Goal: Task Accomplishment & Management: Complete application form

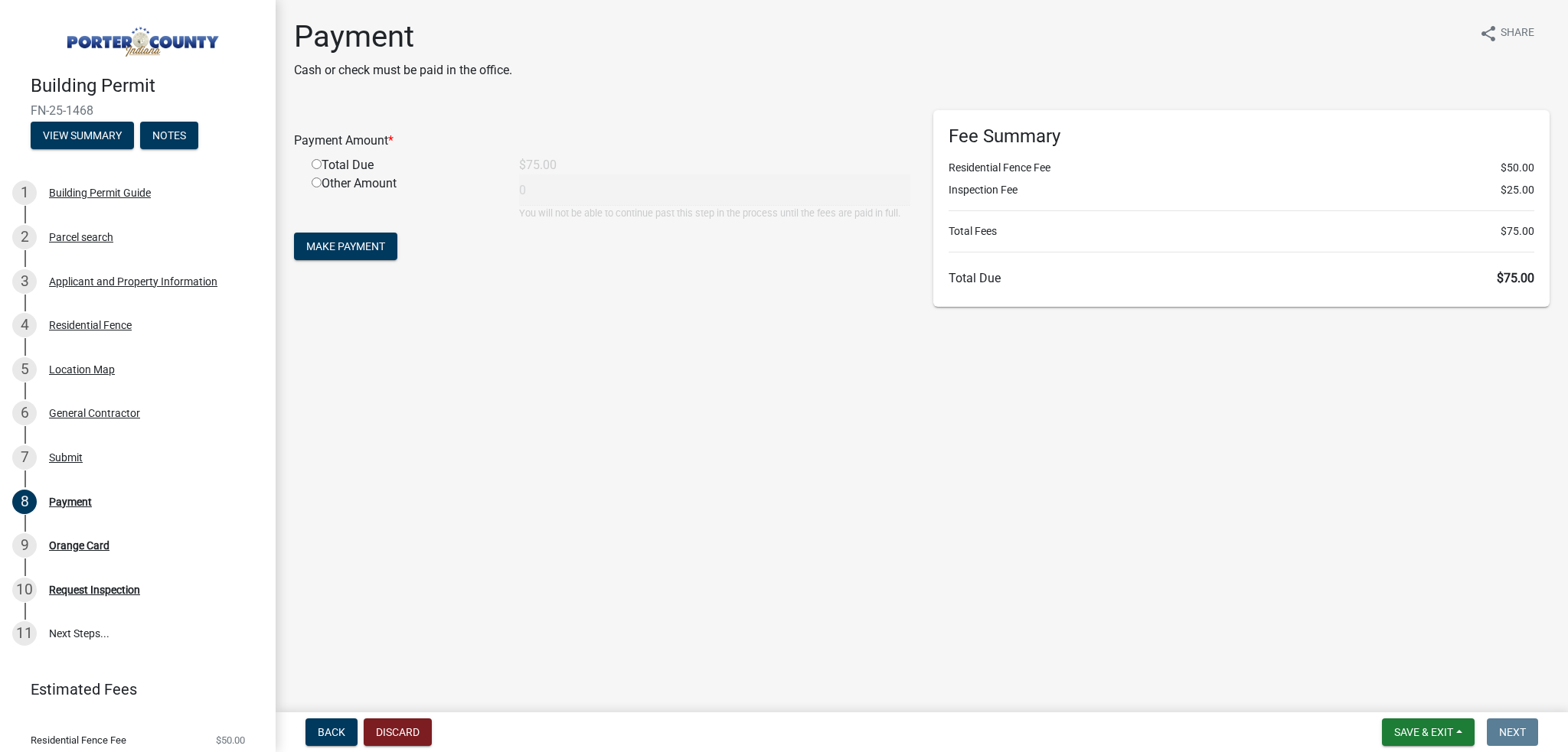
click at [314, 165] on input "radio" at bounding box center [316, 164] width 10 height 10
radio input "true"
type input "75"
click at [342, 248] on span "Make Payment" at bounding box center [346, 246] width 79 height 13
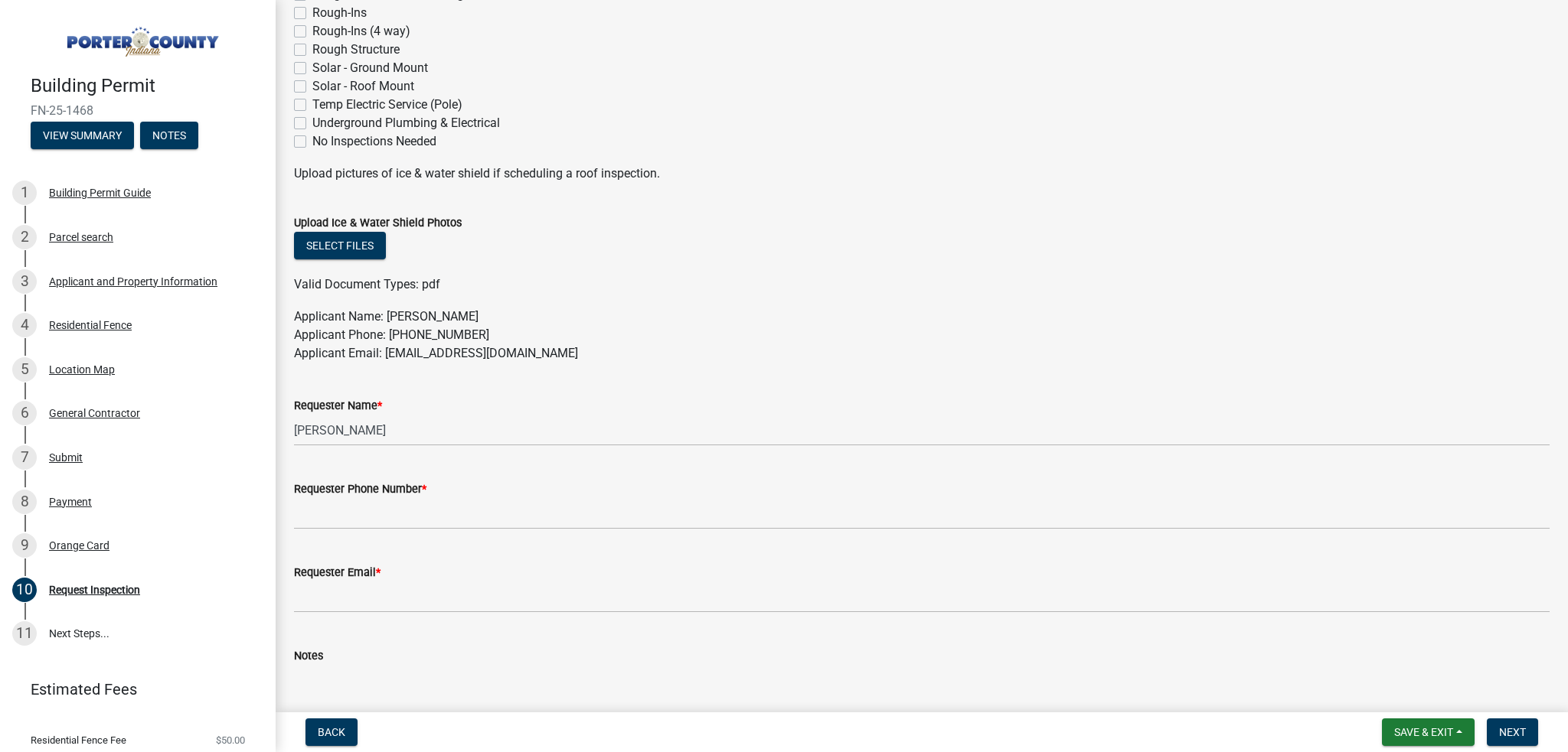
scroll to position [734, 0]
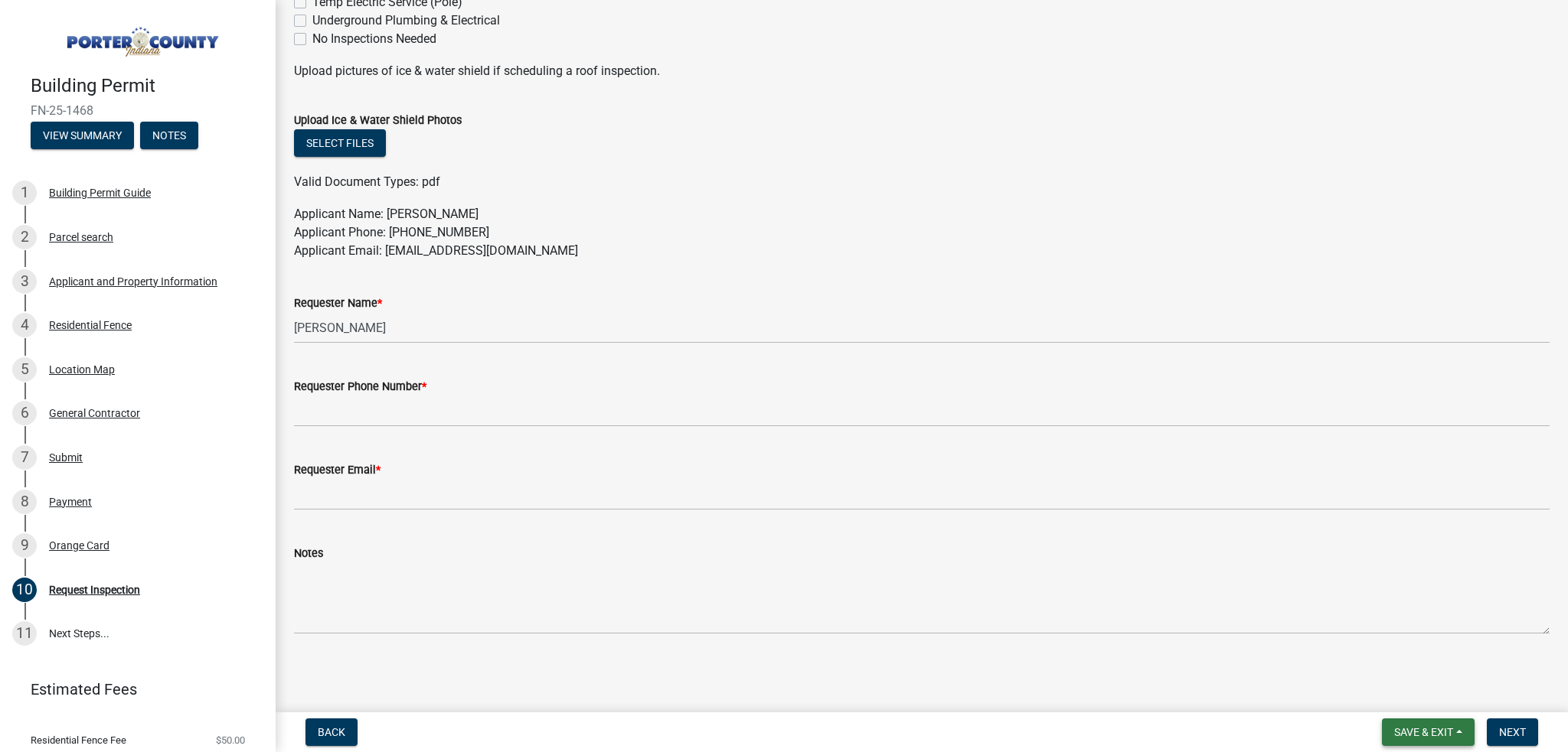
click at [1448, 725] on button "Save & Exit" at bounding box center [1428, 732] width 93 height 27
click at [1407, 695] on button "Save & Exit" at bounding box center [1413, 693] width 122 height 37
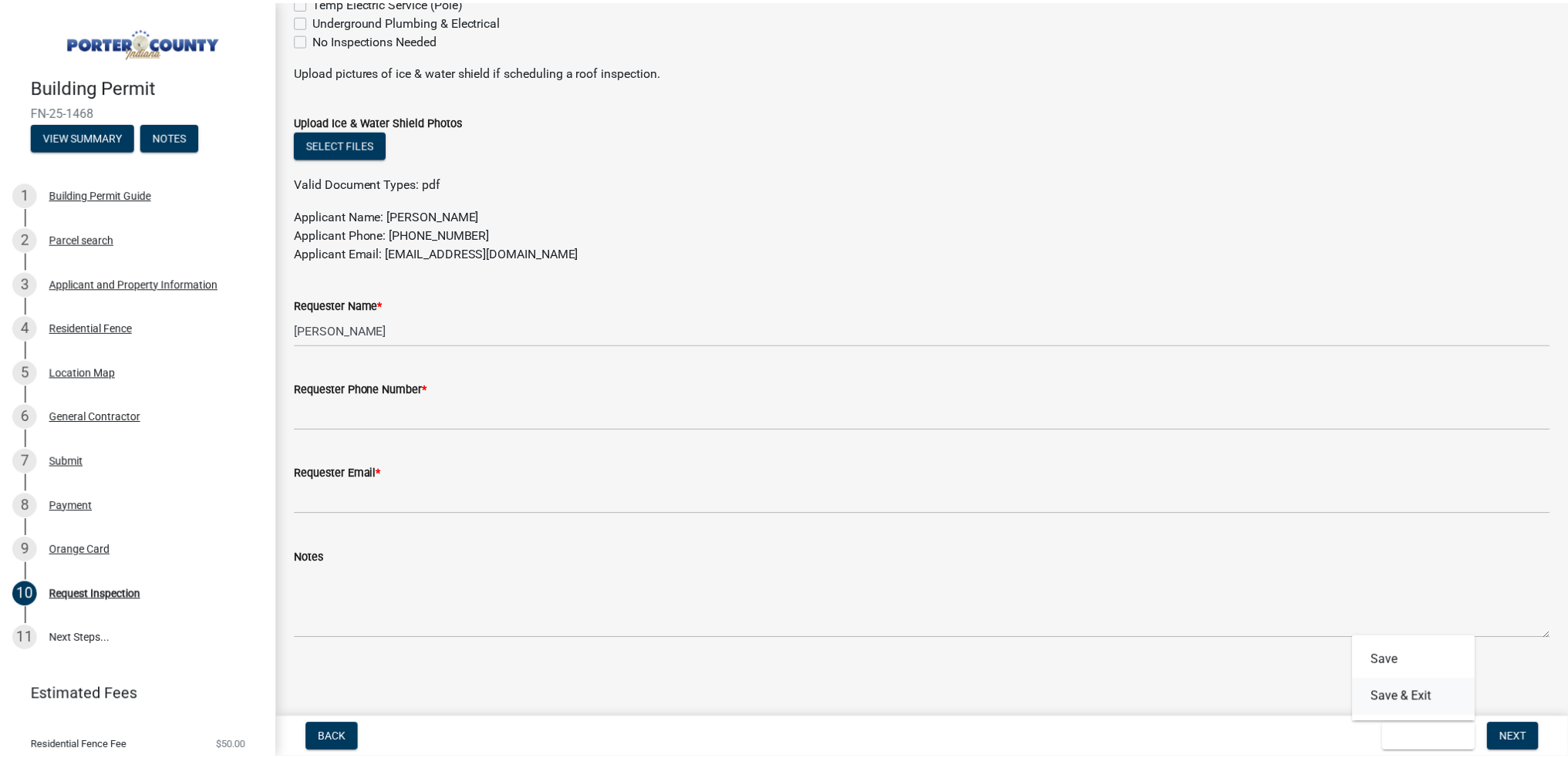
scroll to position [0, 0]
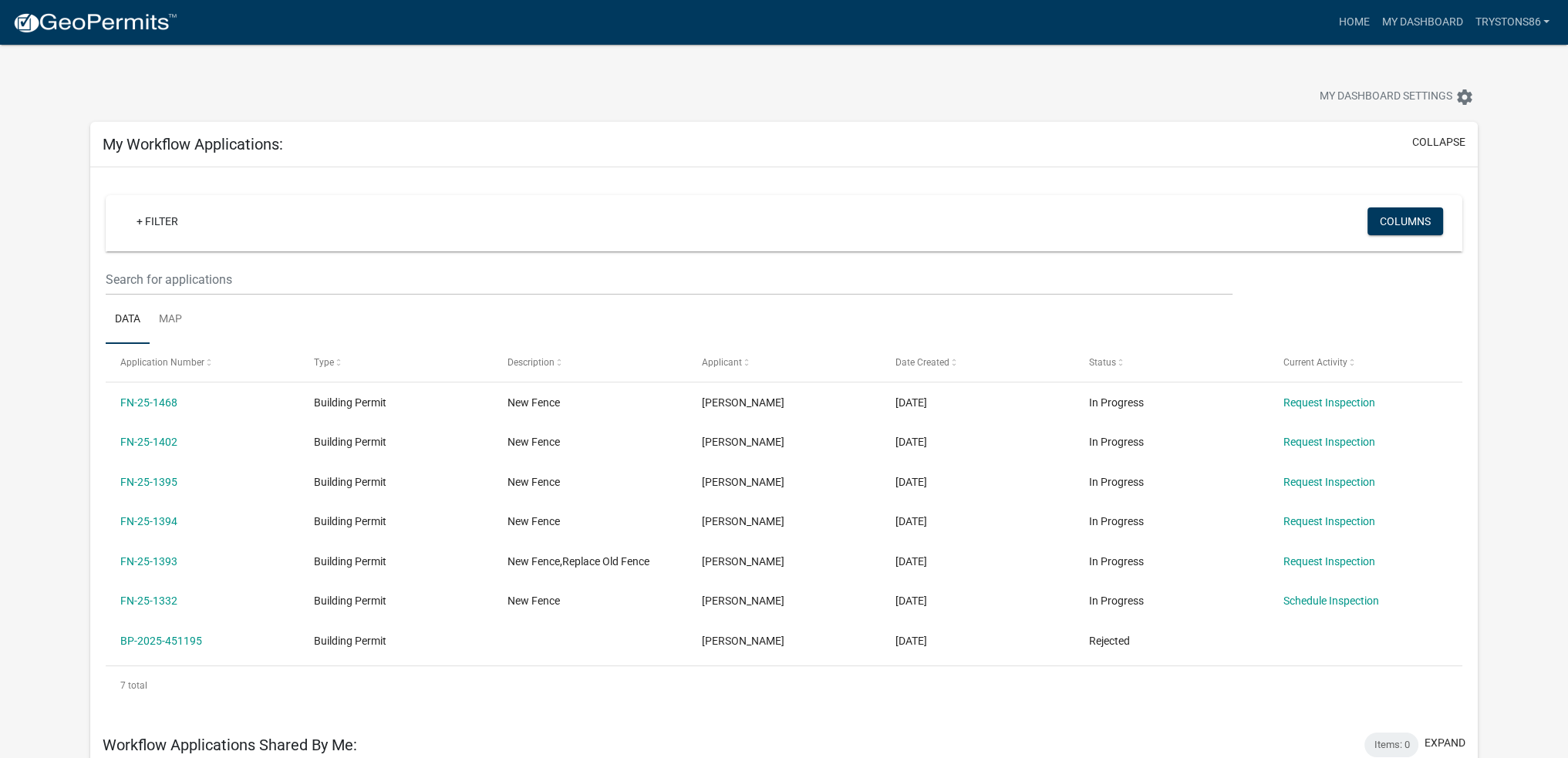
click at [938, 685] on div "7 total" at bounding box center [784, 685] width 1358 height 38
